Goal: Transaction & Acquisition: Download file/media

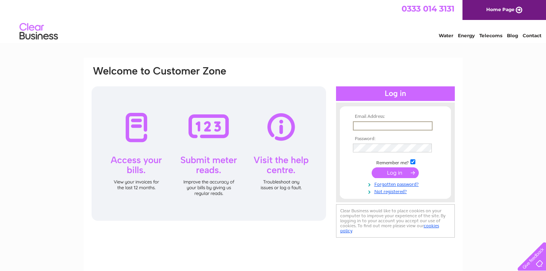
type input "[EMAIL_ADDRESS][DOMAIN_NAME]"
click at [395, 172] on input "submit" at bounding box center [395, 171] width 47 height 11
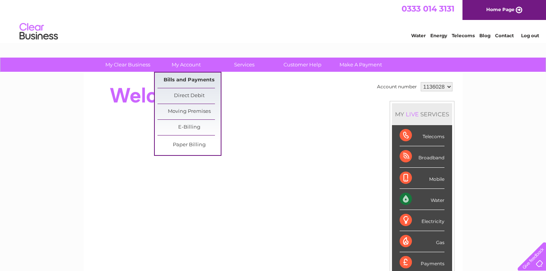
click at [190, 79] on link "Bills and Payments" at bounding box center [189, 79] width 63 height 15
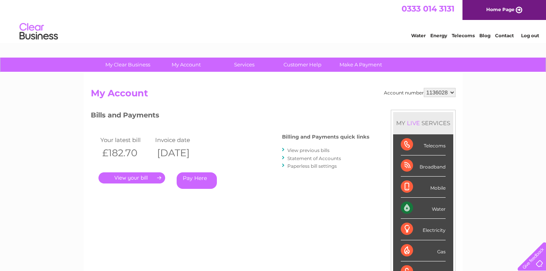
click at [299, 149] on link "View previous bills" at bounding box center [308, 150] width 42 height 6
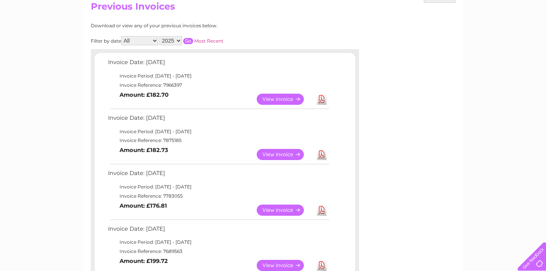
scroll to position [89, 0]
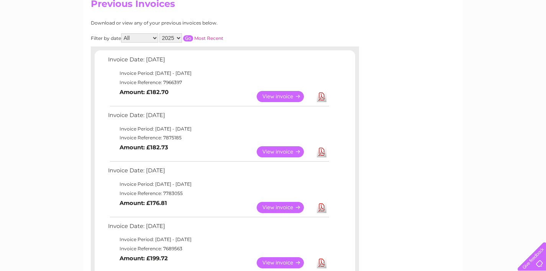
click at [324, 148] on link "Download" at bounding box center [322, 151] width 10 height 11
click at [324, 205] on link "Download" at bounding box center [322, 207] width 10 height 11
click at [322, 257] on link "Download" at bounding box center [322, 262] width 10 height 11
